Goal: Navigation & Orientation: Find specific page/section

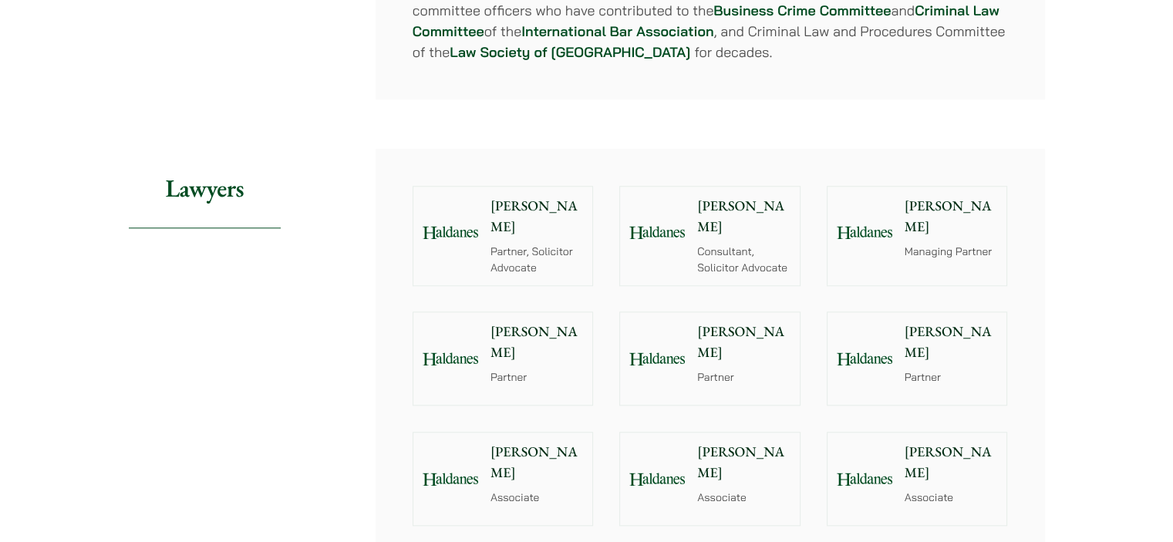
scroll to position [1697, 0]
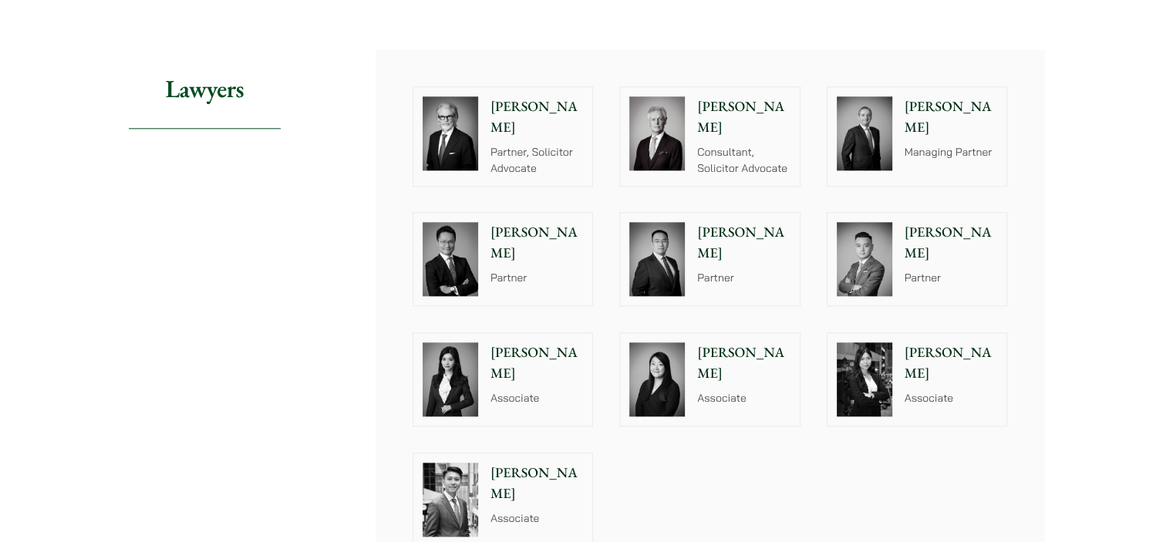
click at [524, 390] on p "Associate" at bounding box center [537, 398] width 93 height 16
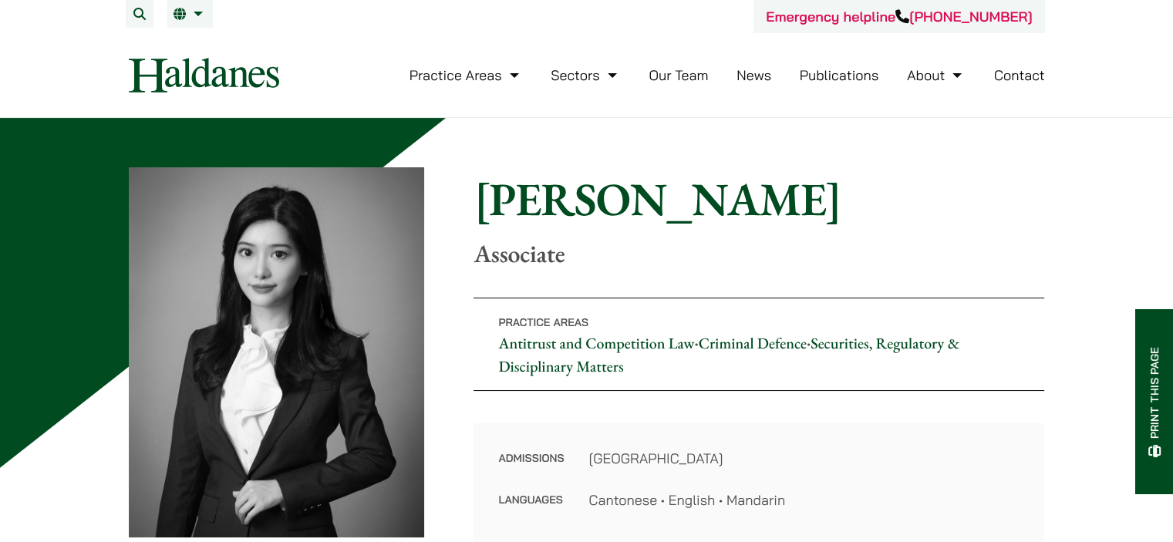
click at [691, 75] on link "Our Team" at bounding box center [678, 75] width 59 height 18
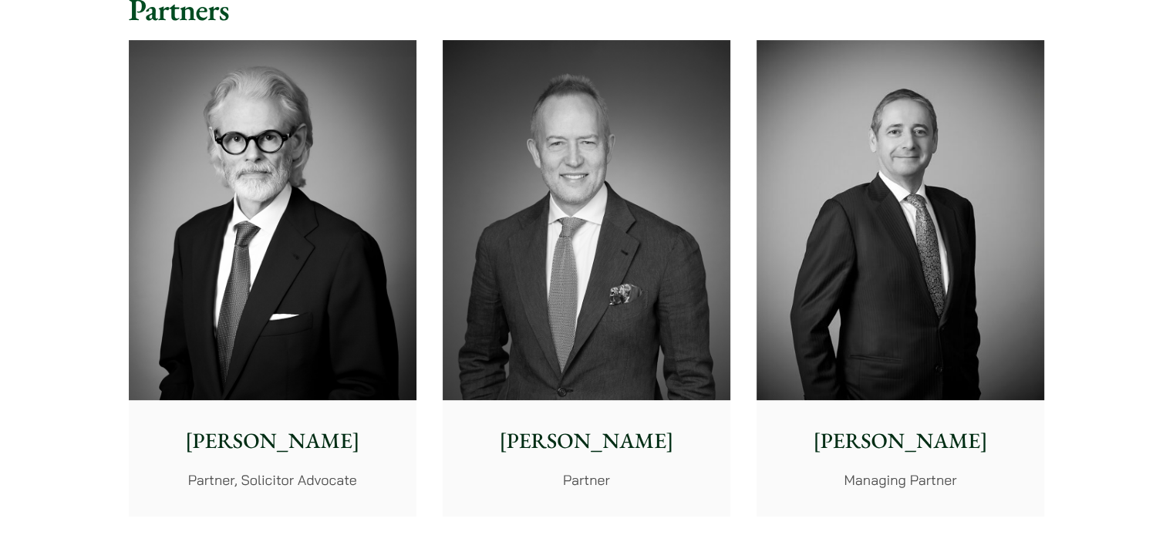
scroll to position [463, 0]
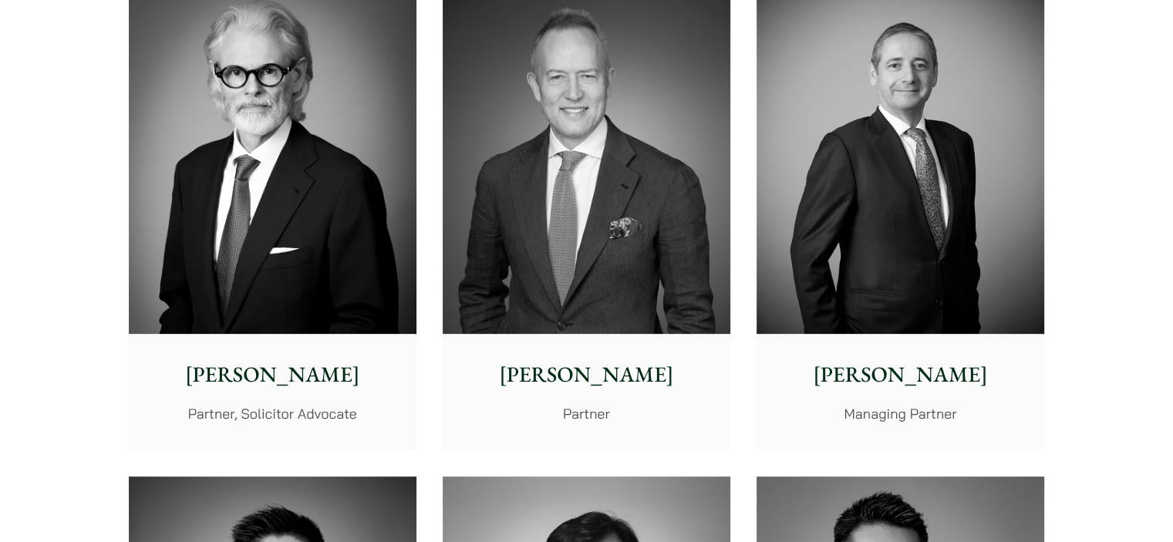
click at [270, 249] on img at bounding box center [273, 154] width 288 height 360
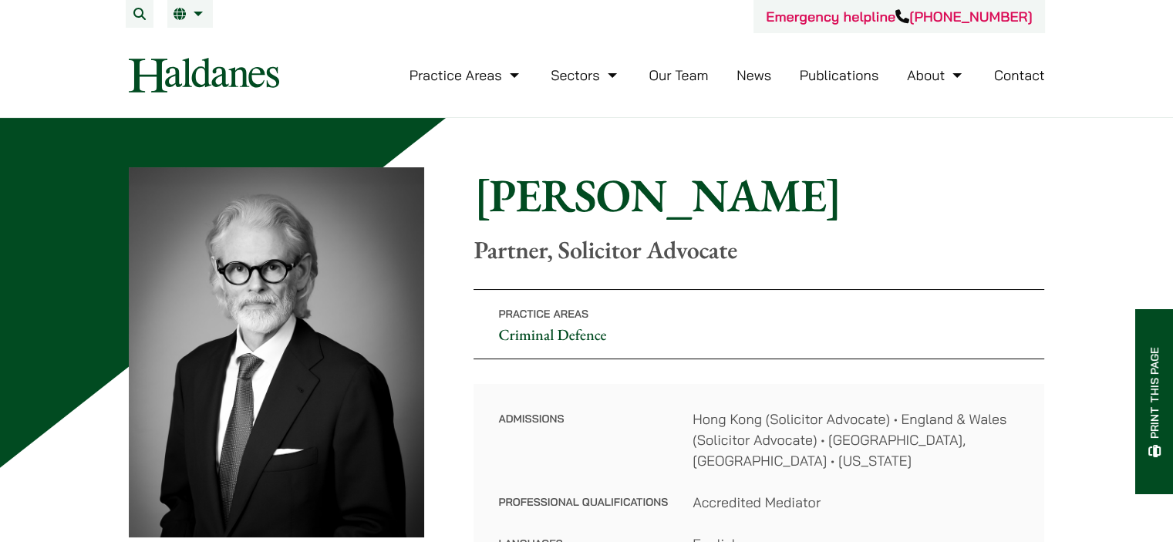
click at [673, 77] on link "Our Team" at bounding box center [678, 75] width 59 height 18
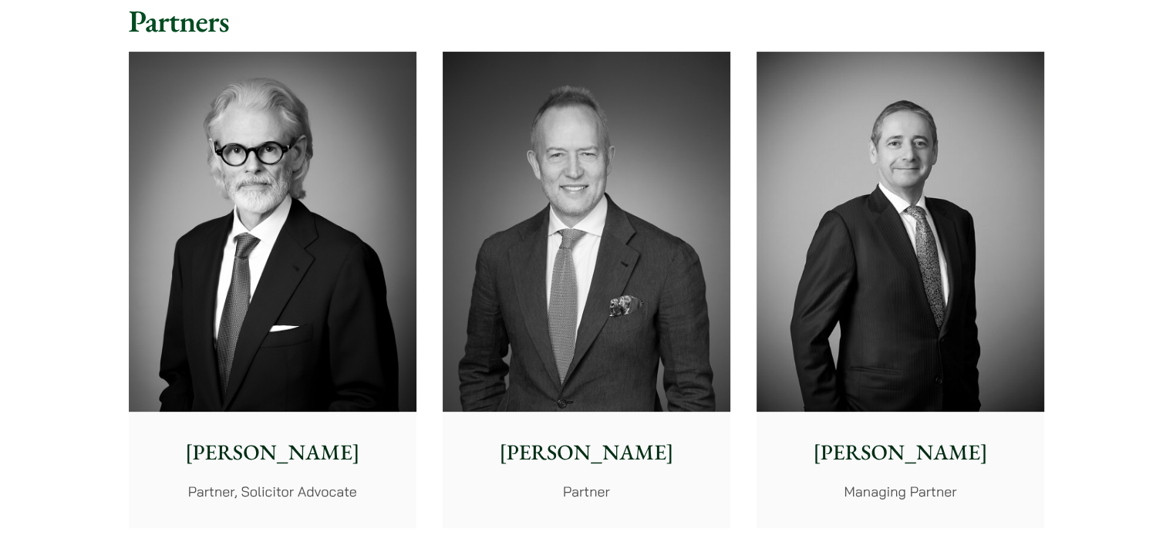
scroll to position [386, 0]
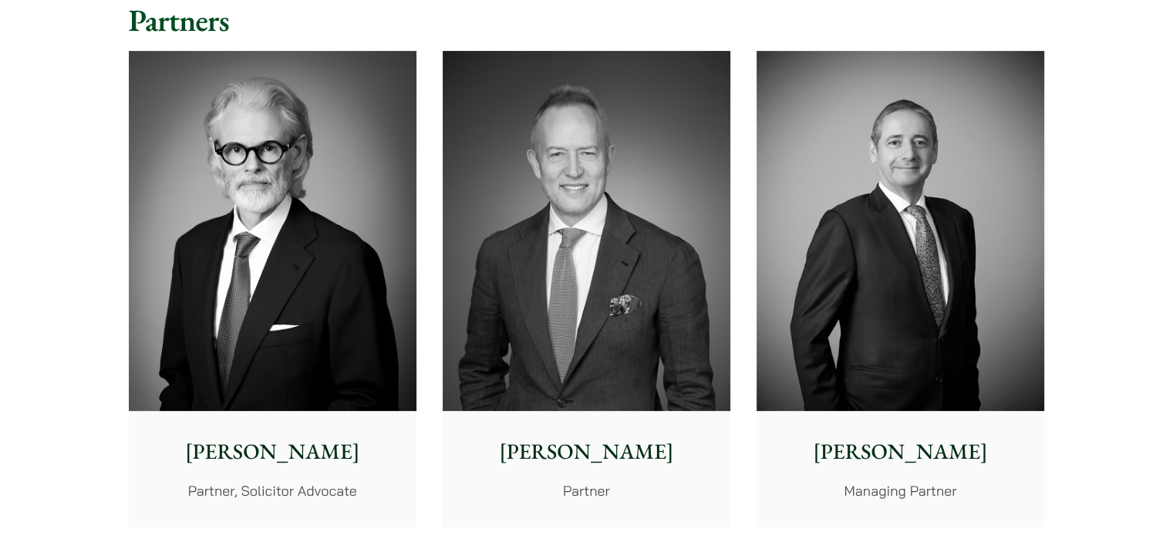
click at [608, 194] on img at bounding box center [587, 231] width 288 height 360
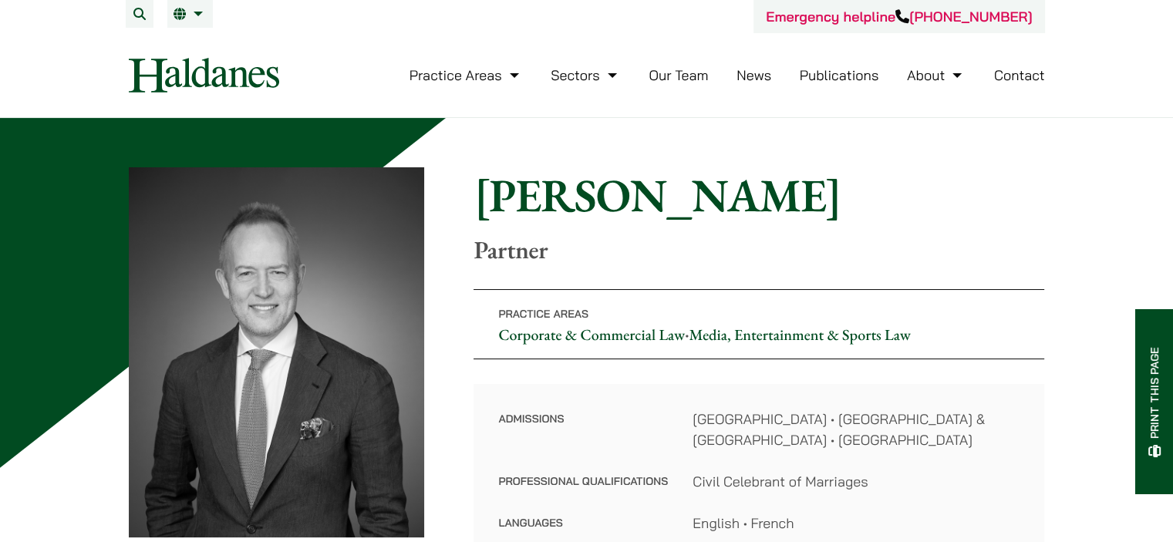
click at [694, 75] on link "Our Team" at bounding box center [678, 75] width 59 height 18
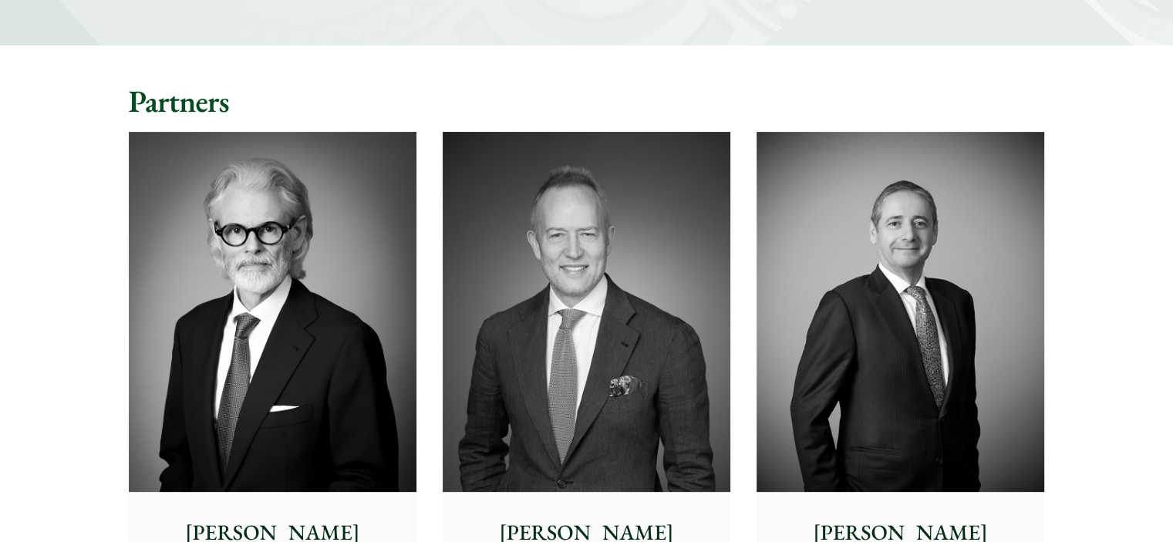
scroll to position [309, 0]
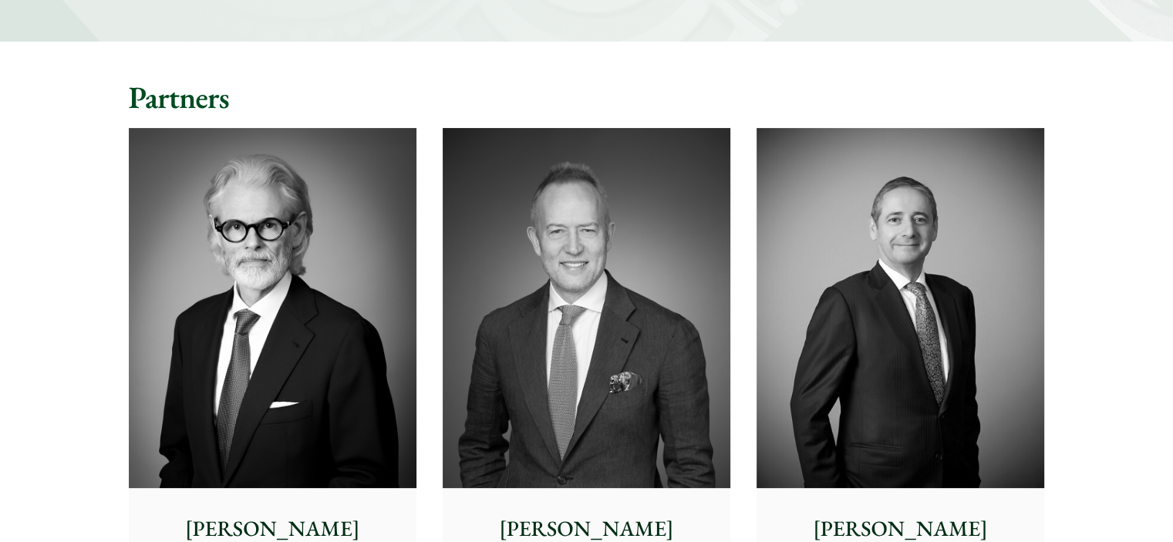
click at [916, 276] on img at bounding box center [901, 308] width 288 height 360
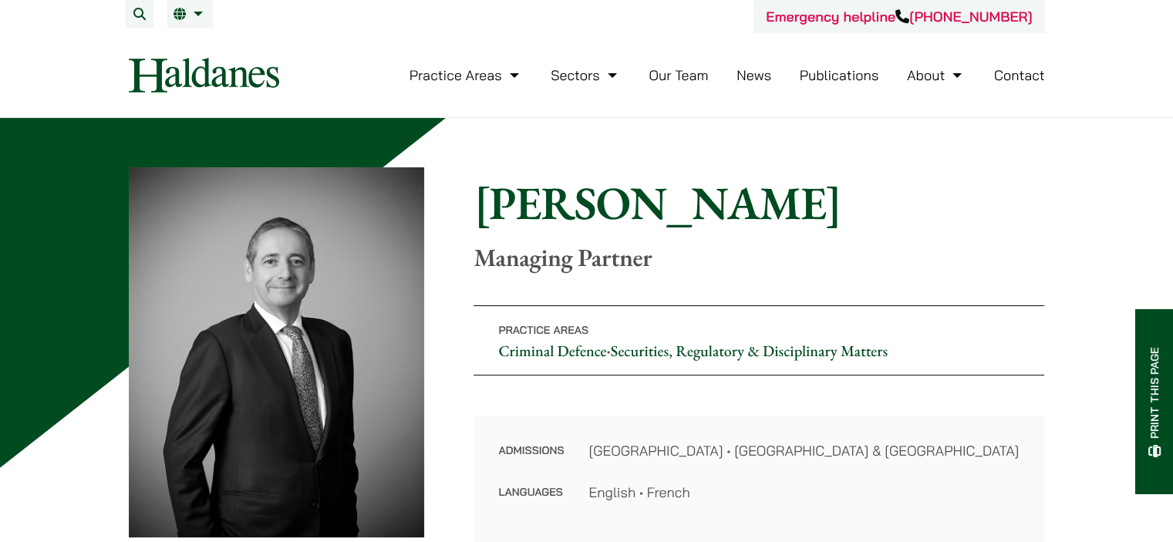
click at [666, 79] on link "Our Team" at bounding box center [678, 75] width 59 height 18
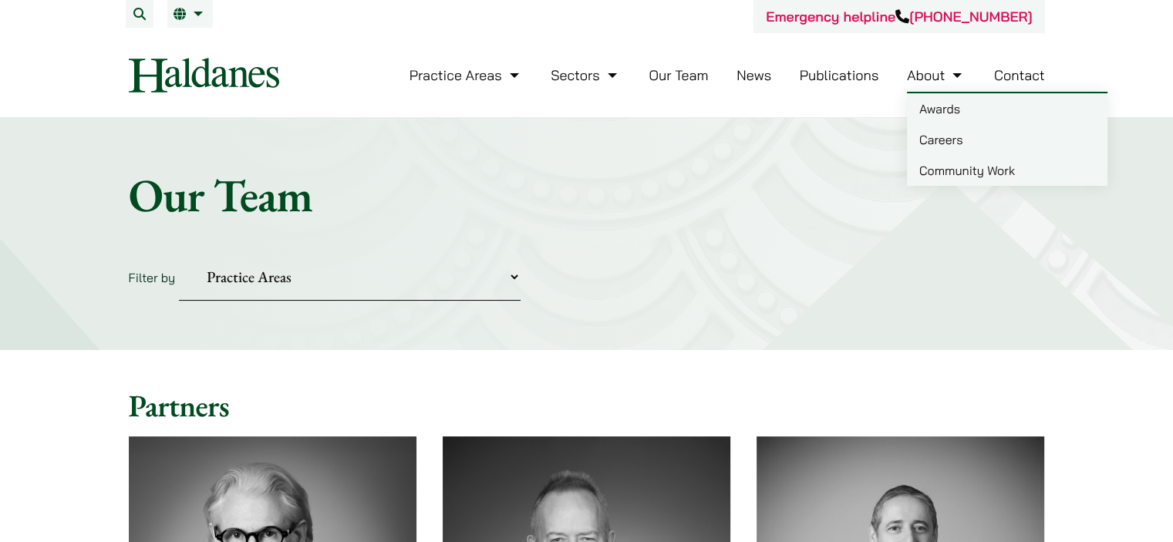
click at [914, 83] on link "About" at bounding box center [936, 75] width 59 height 18
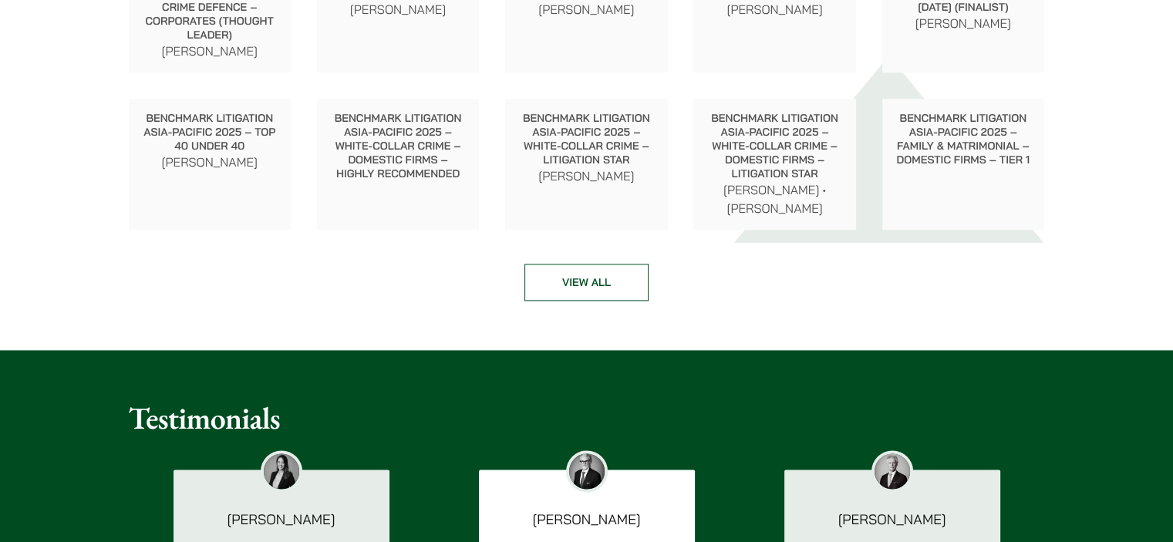
scroll to position [2314, 0]
